Goal: Check status: Check status

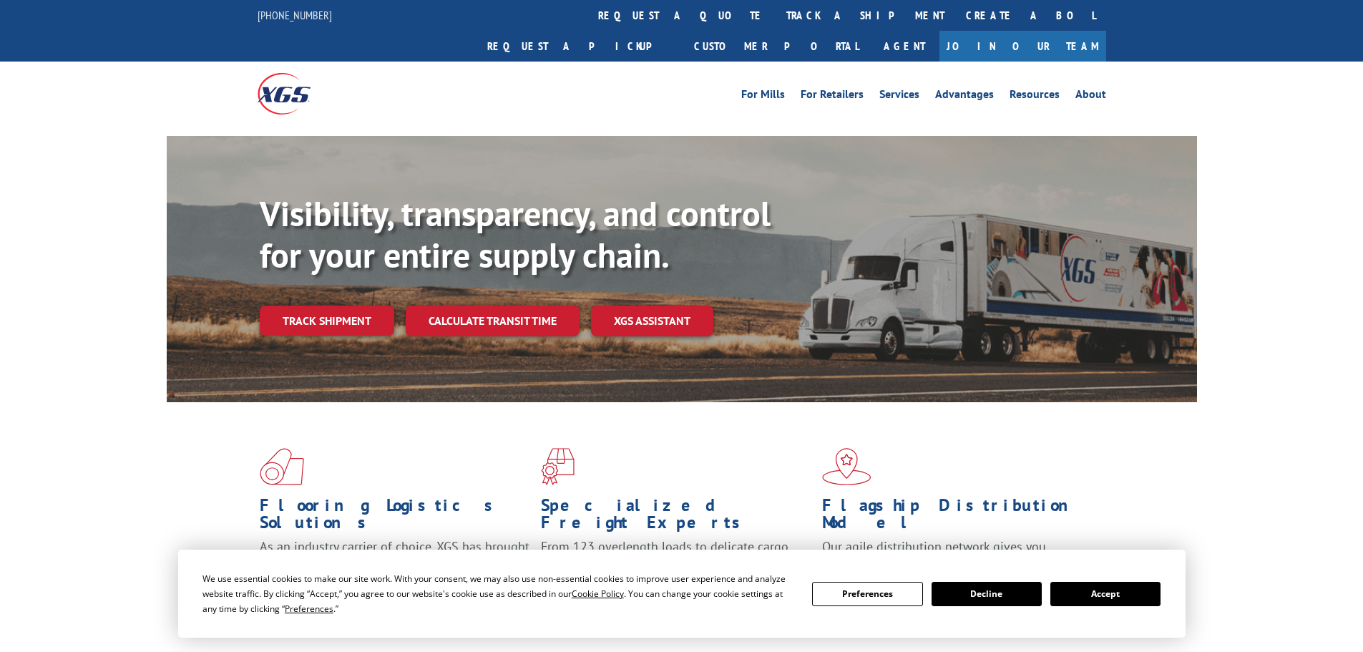
click at [1102, 588] on button "Accept" at bounding box center [1105, 594] width 110 height 24
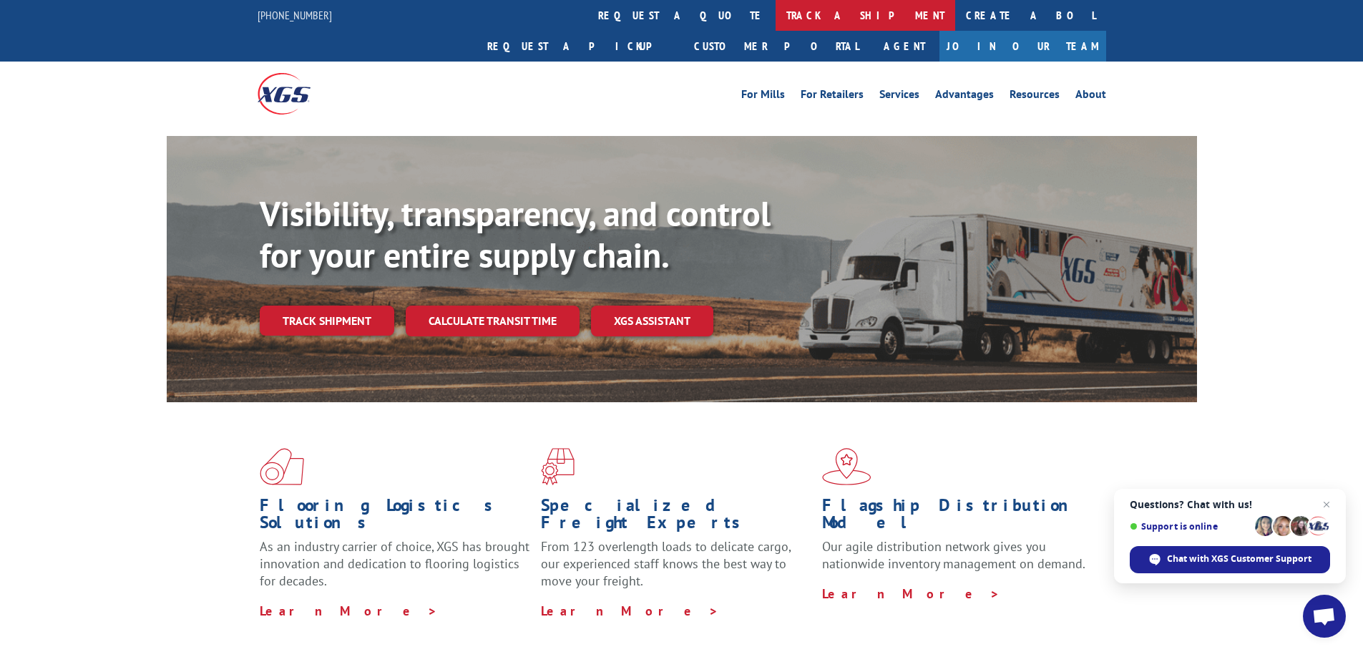
click at [775, 16] on link "track a shipment" at bounding box center [865, 15] width 180 height 31
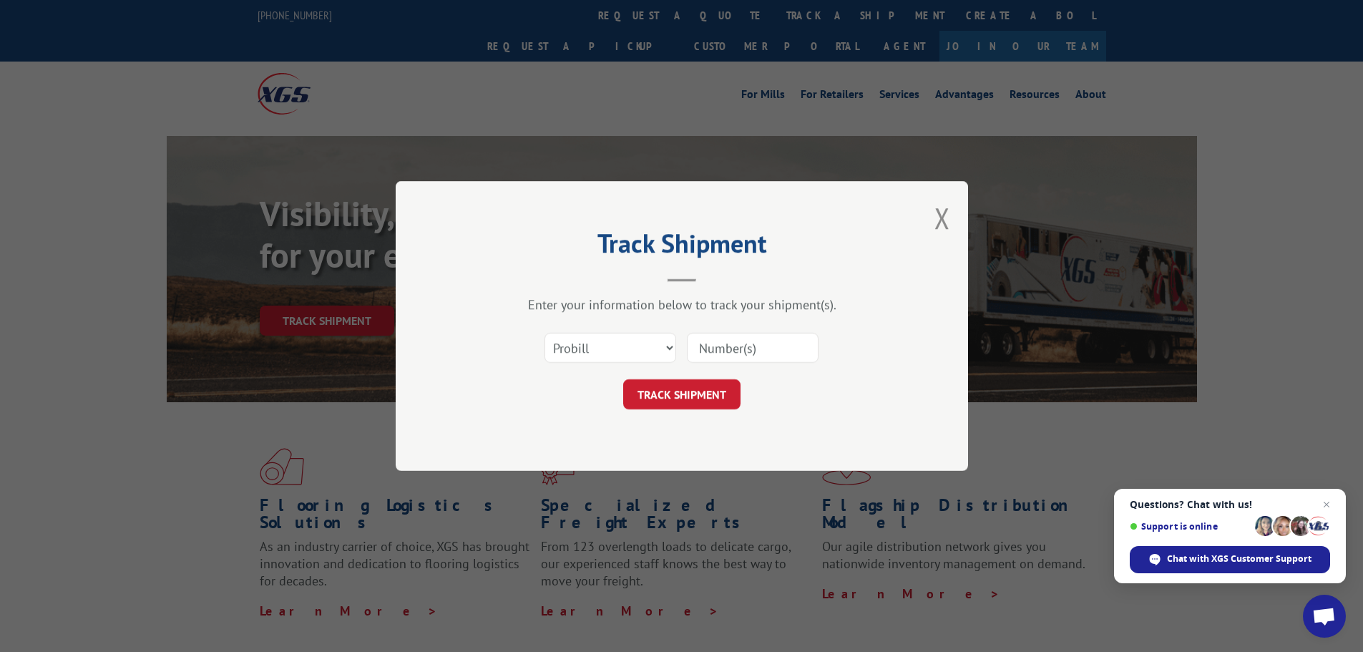
click at [748, 352] on input at bounding box center [753, 348] width 132 height 30
paste input "17095792"
type input "17095792"
click at [683, 395] on button "TRACK SHIPMENT" at bounding box center [681, 394] width 117 height 30
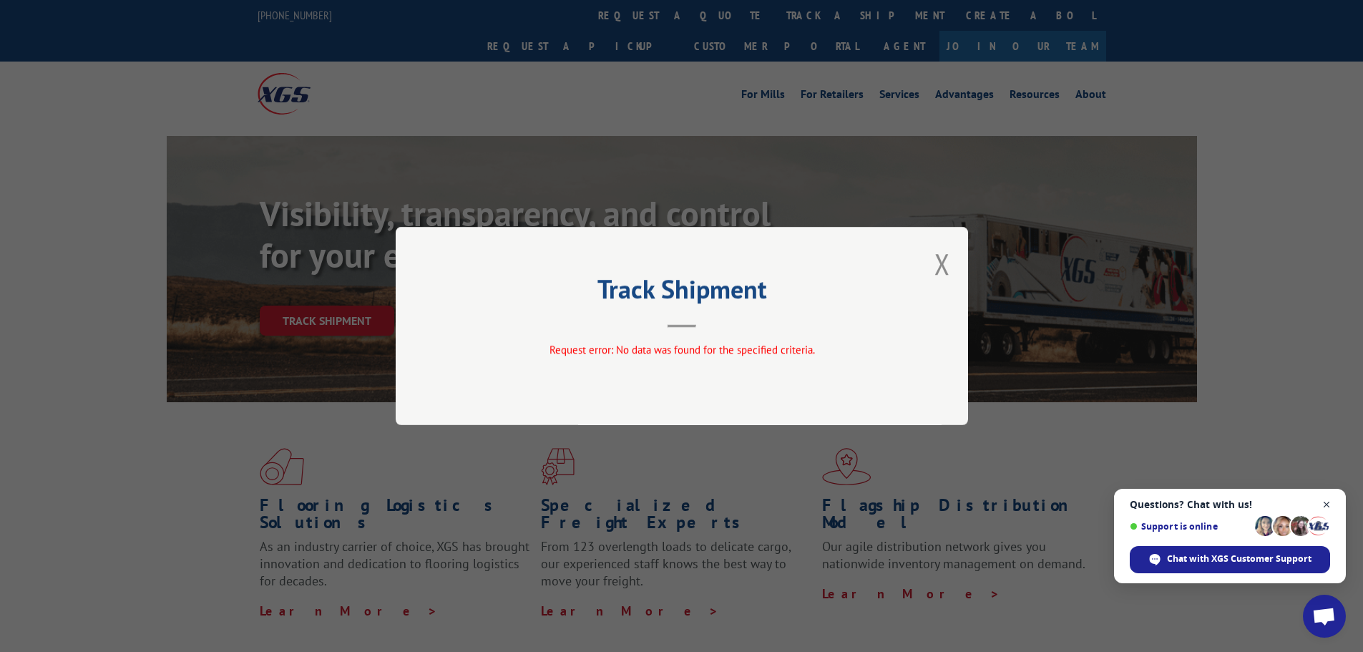
click at [1328, 504] on span "Close chat" at bounding box center [1327, 505] width 18 height 18
